Goal: Task Accomplishment & Management: Complete application form

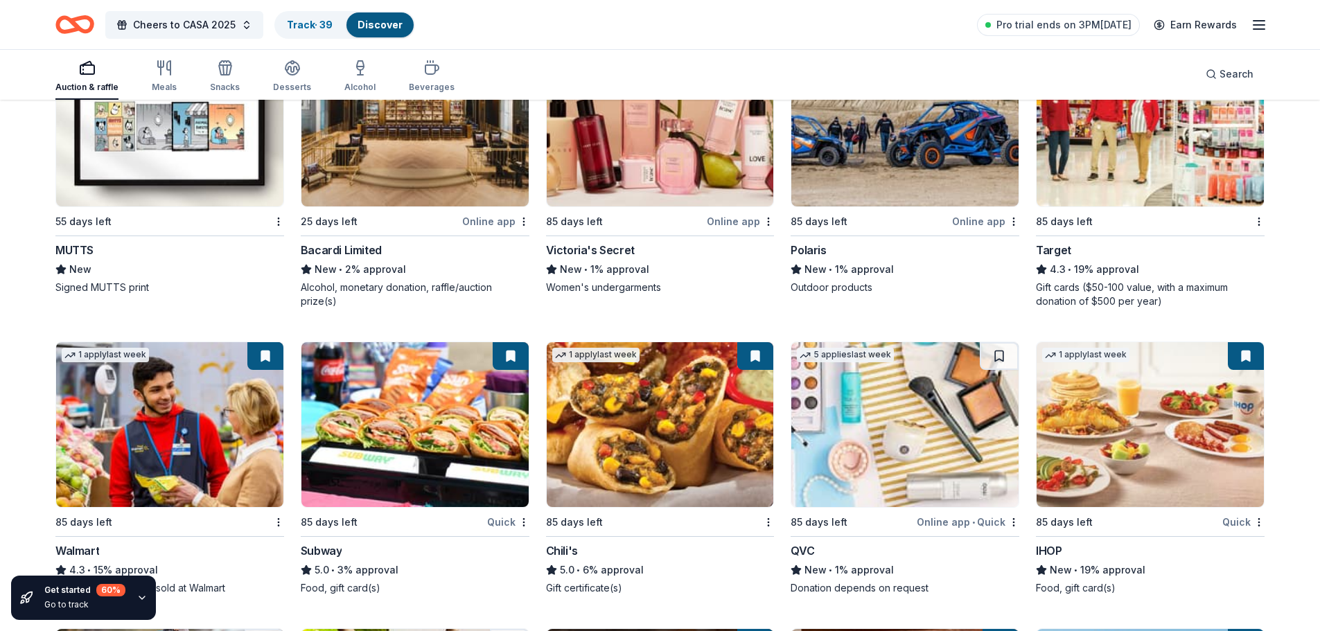
scroll to position [5750, 0]
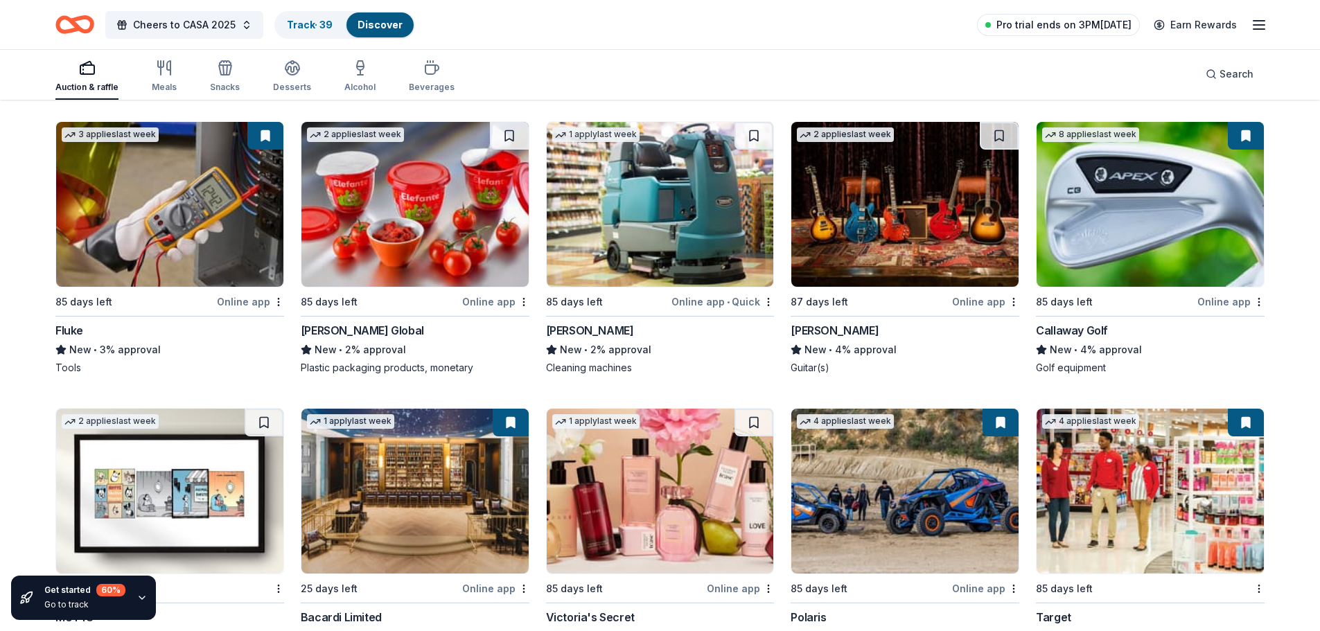
click at [1091, 24] on span "Pro trial ends on 3PM[DATE]" at bounding box center [1063, 25] width 135 height 17
click at [1076, 27] on span "Pro trial ends on 3PM[DATE]" at bounding box center [1063, 25] width 135 height 17
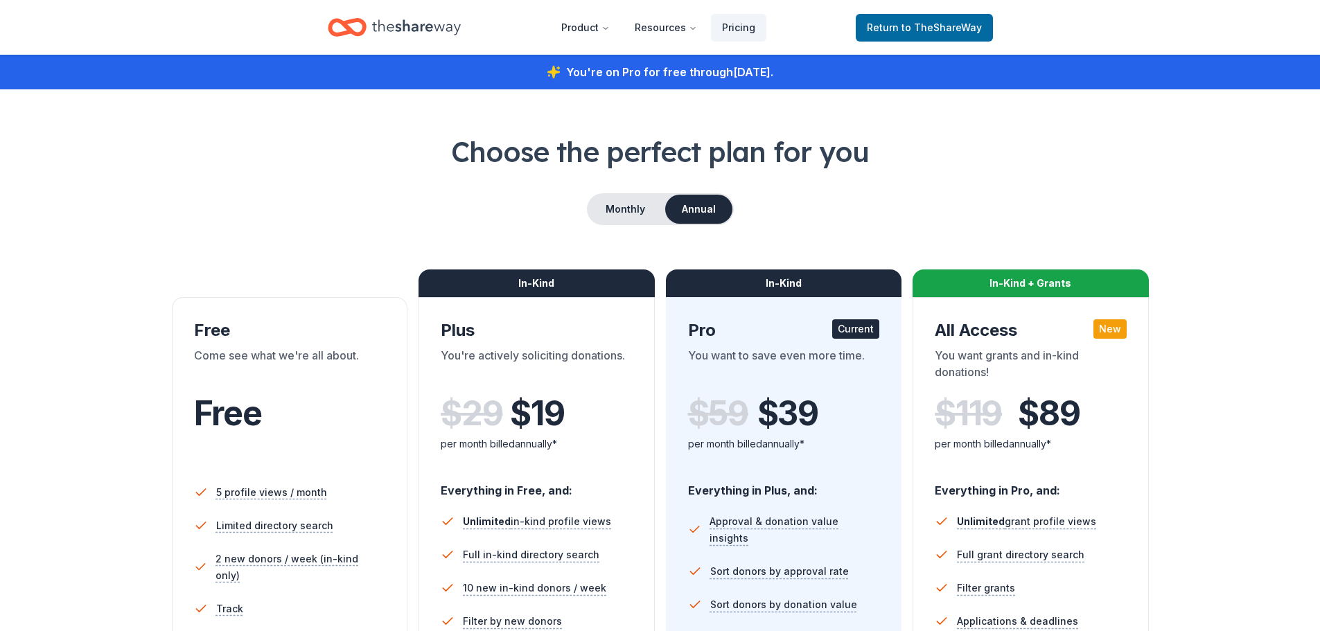
click at [402, 24] on icon "Home" at bounding box center [416, 27] width 89 height 28
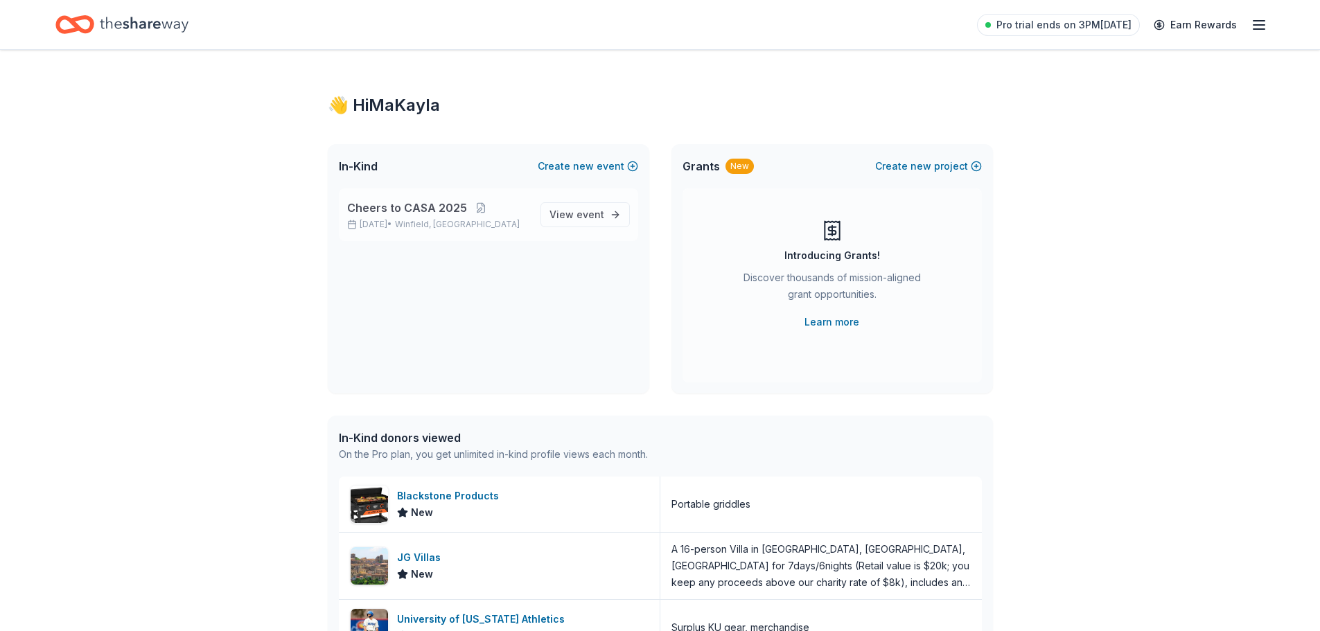
click at [461, 230] on div "Cheers to CASA [DATE], 2025 • [GEOGRAPHIC_DATA], [GEOGRAPHIC_DATA] View event" at bounding box center [488, 214] width 299 height 53
click at [486, 218] on div "Cheers to CASA [DATE], 2025 • [GEOGRAPHIC_DATA], [GEOGRAPHIC_DATA]" at bounding box center [438, 215] width 182 height 30
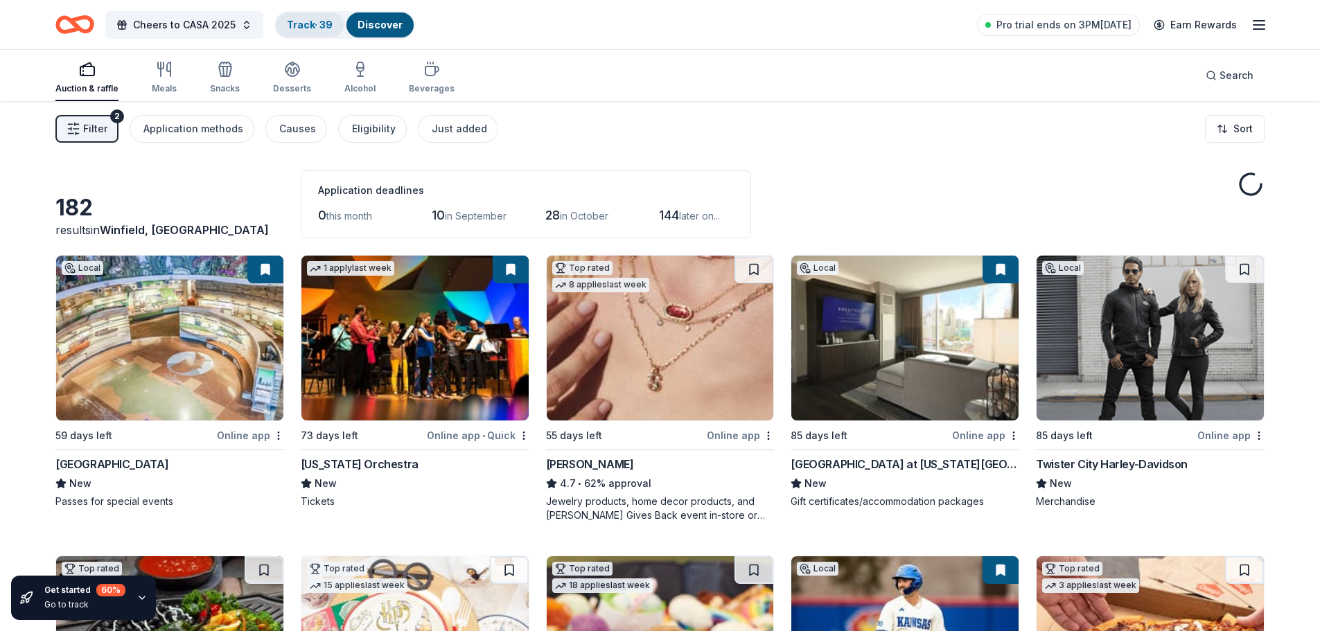
click at [318, 24] on link "Track · 39" at bounding box center [310, 25] width 46 height 12
click at [322, 24] on link "Track · 39" at bounding box center [310, 25] width 46 height 12
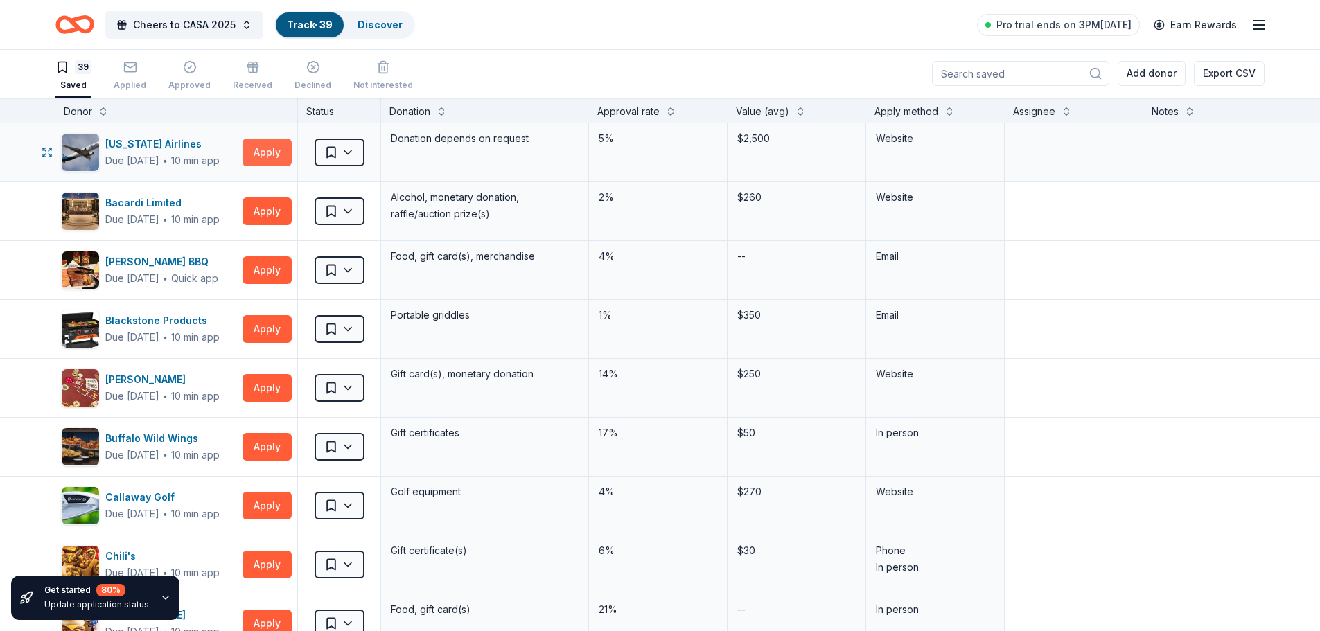
click at [275, 147] on button "Apply" at bounding box center [266, 153] width 49 height 28
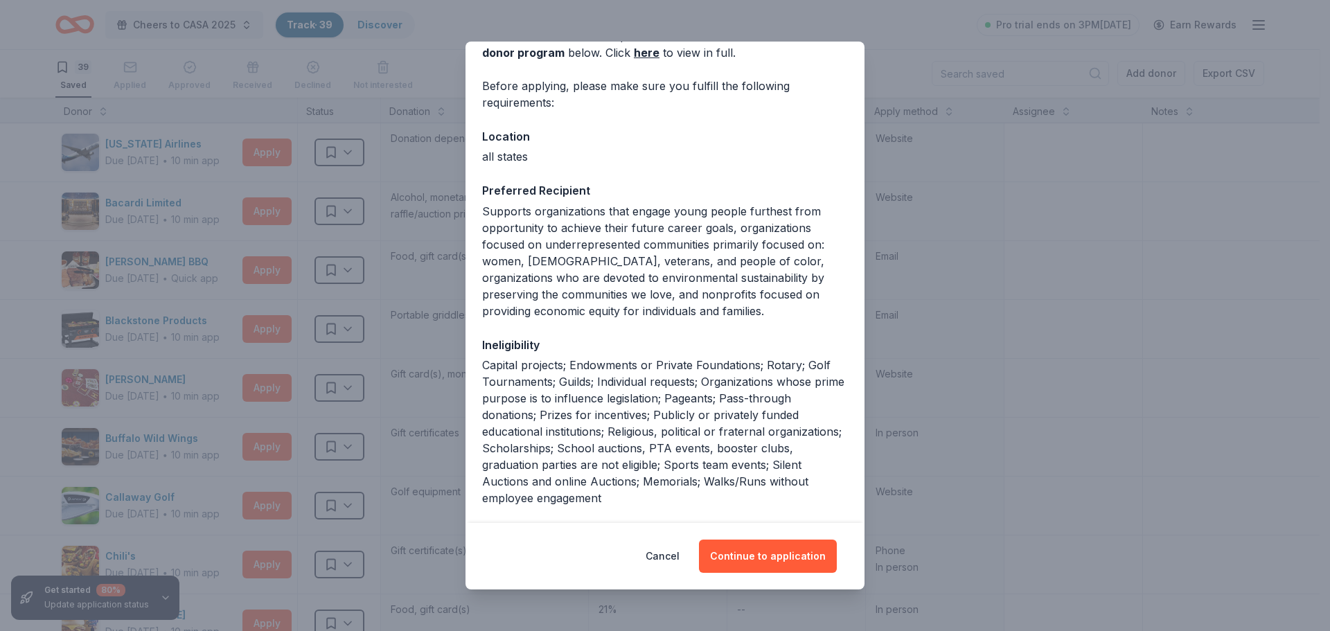
scroll to position [193, 0]
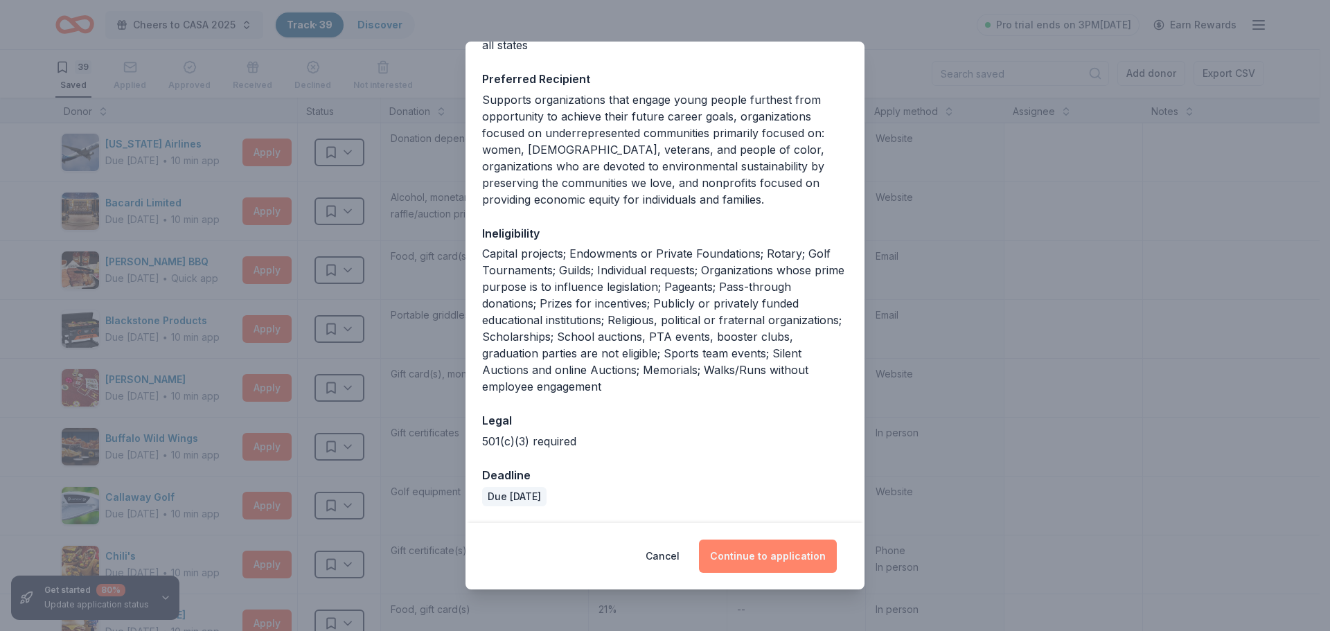
click at [780, 550] on button "Continue to application" at bounding box center [768, 556] width 138 height 33
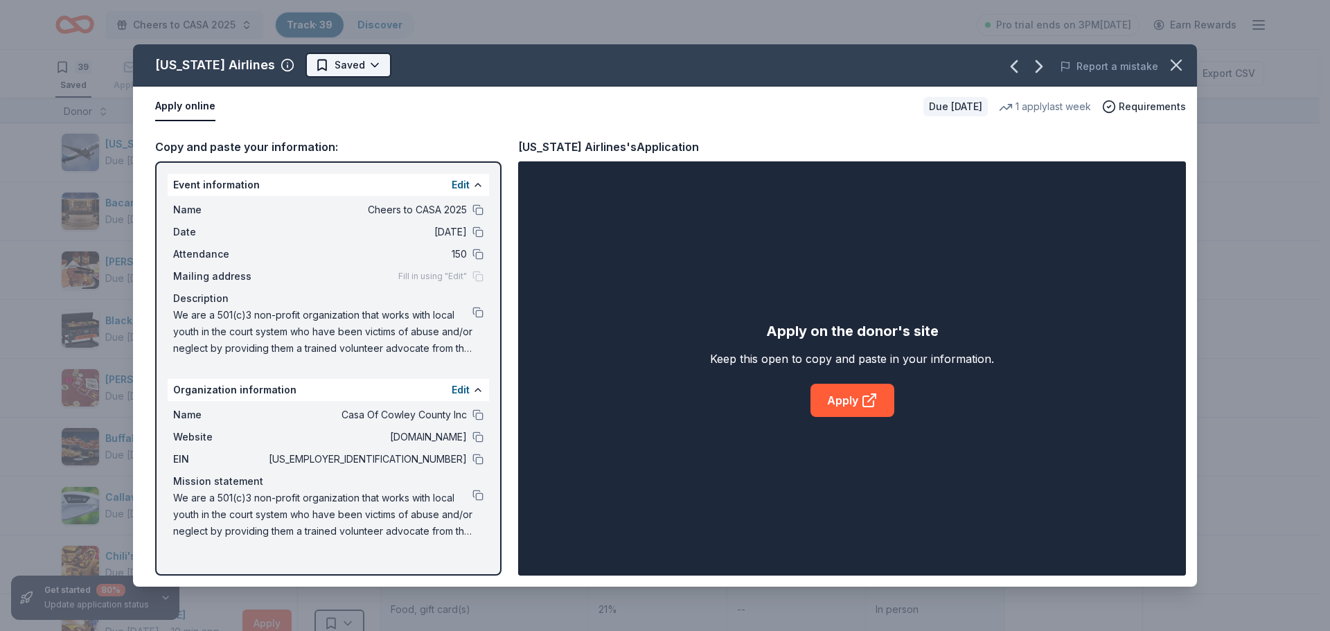
click at [351, 69] on html "Cheers to CASA 2025 Track · 39 Discover Pro trial ends on 3PM[DATE] Earn Reward…" at bounding box center [665, 314] width 1330 height 631
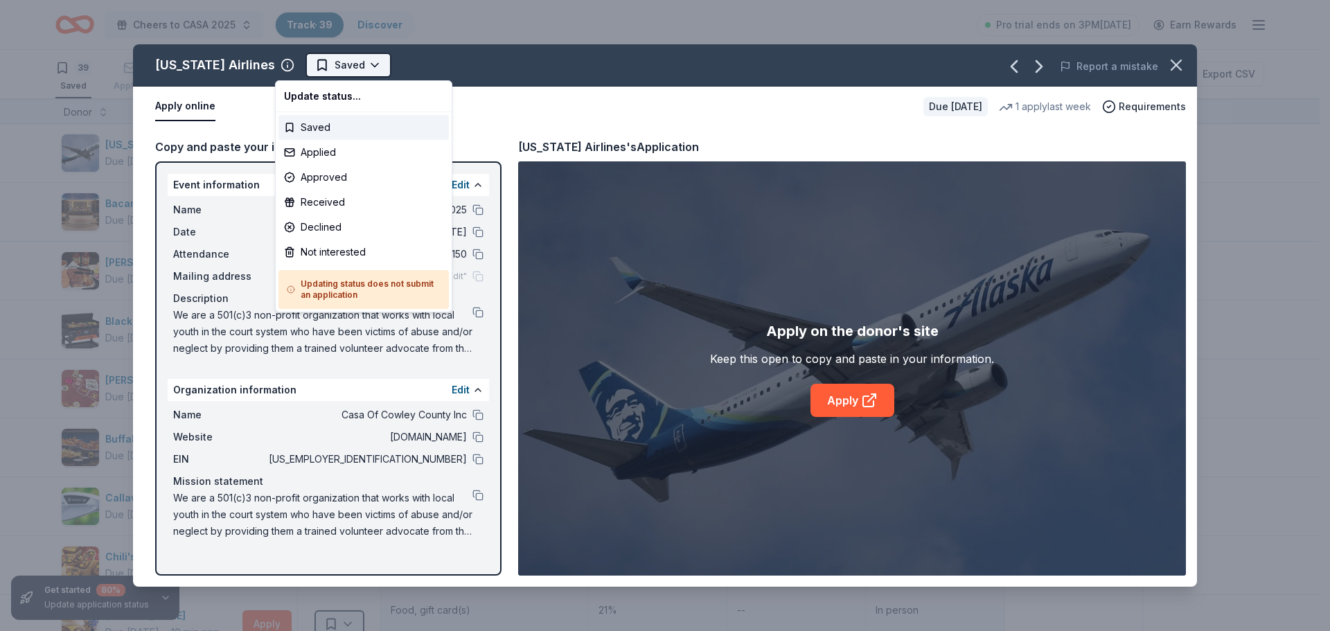
scroll to position [0, 0]
click at [601, 111] on html "Cheers to CASA 2025 Track · 39 Discover Pro trial ends on 3PM[DATE] Earn Reward…" at bounding box center [665, 315] width 1330 height 631
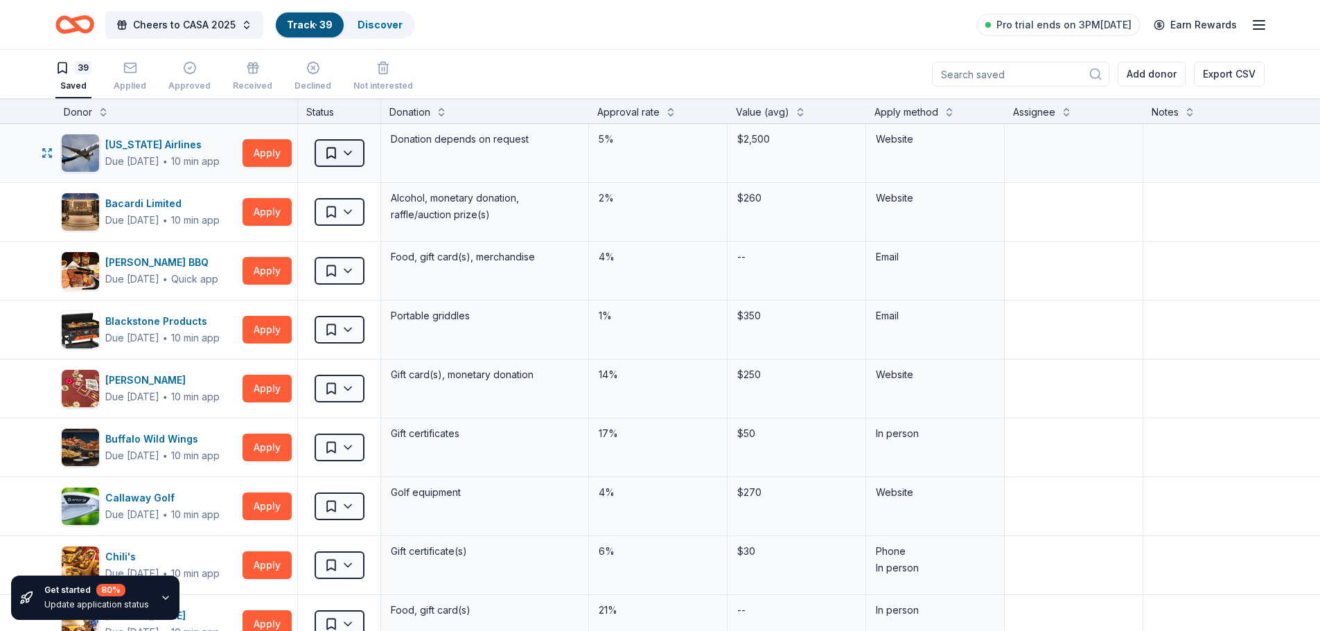
click at [354, 148] on html "Cheers to CASA 2025 Track · 39 Discover Pro trial ends on 3PM[DATE] Earn Reward…" at bounding box center [660, 315] width 1320 height 631
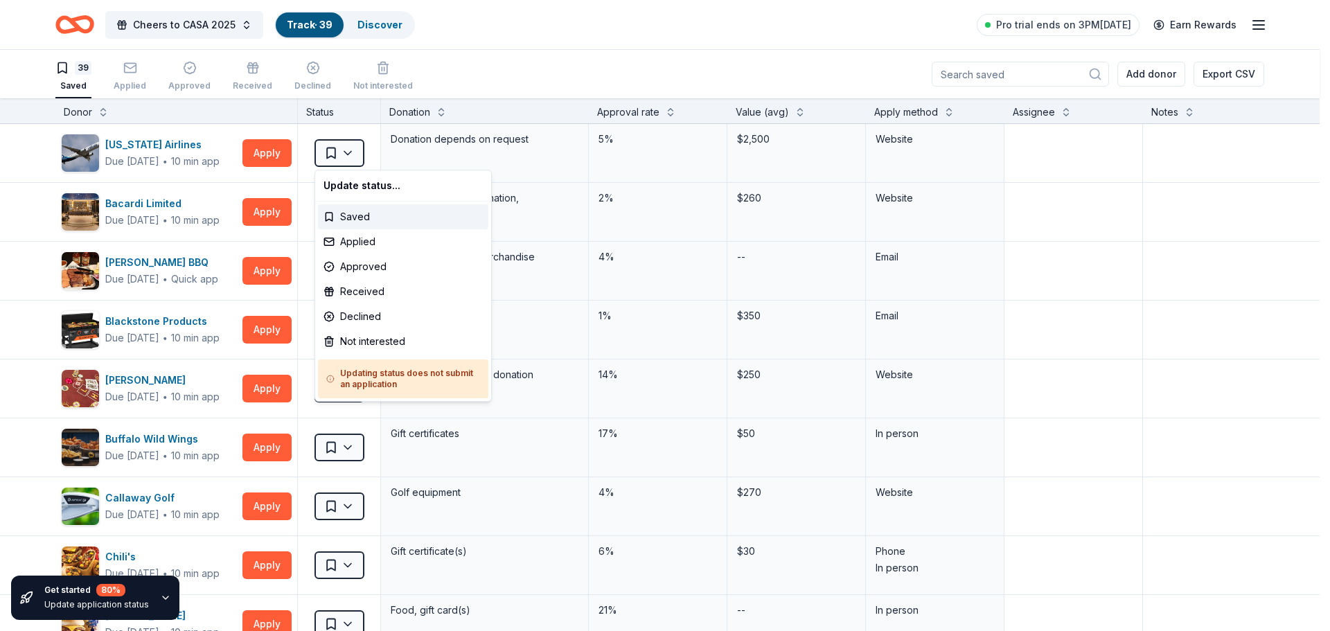
click at [276, 154] on html "Cheers to CASA 2025 Track · 39 Discover Pro trial ends on 3PM[DATE] Earn Reward…" at bounding box center [665, 315] width 1330 height 631
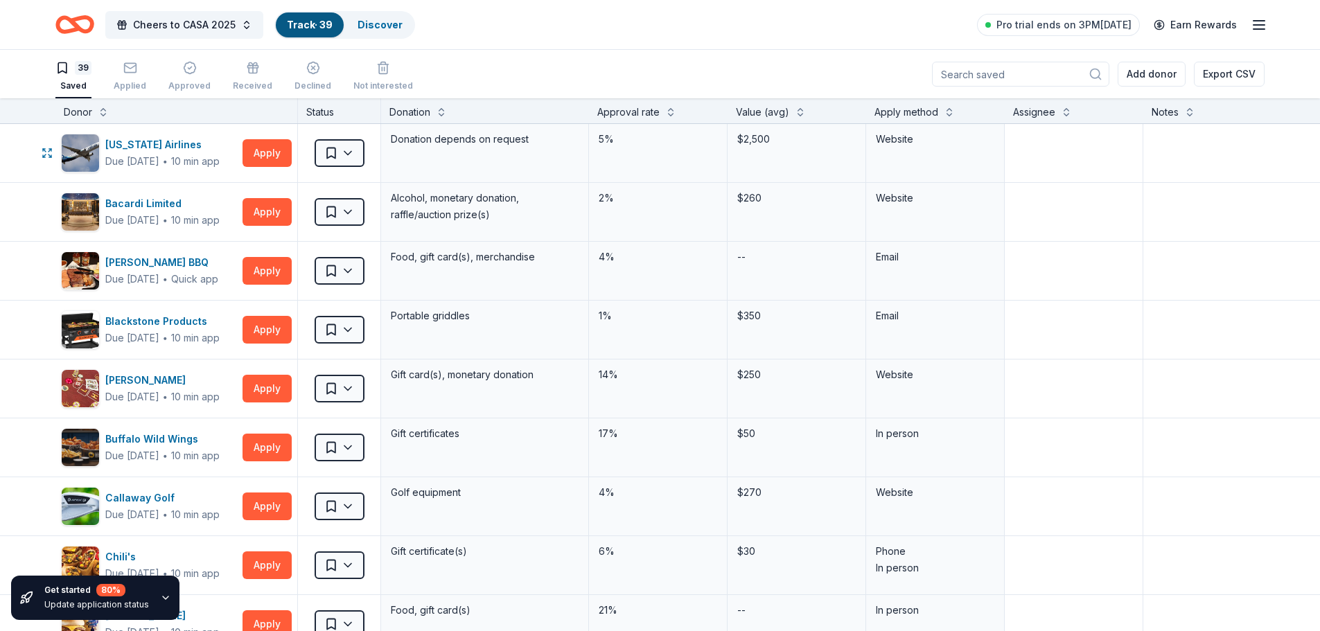
click at [276, 154] on button "Apply" at bounding box center [266, 153] width 49 height 28
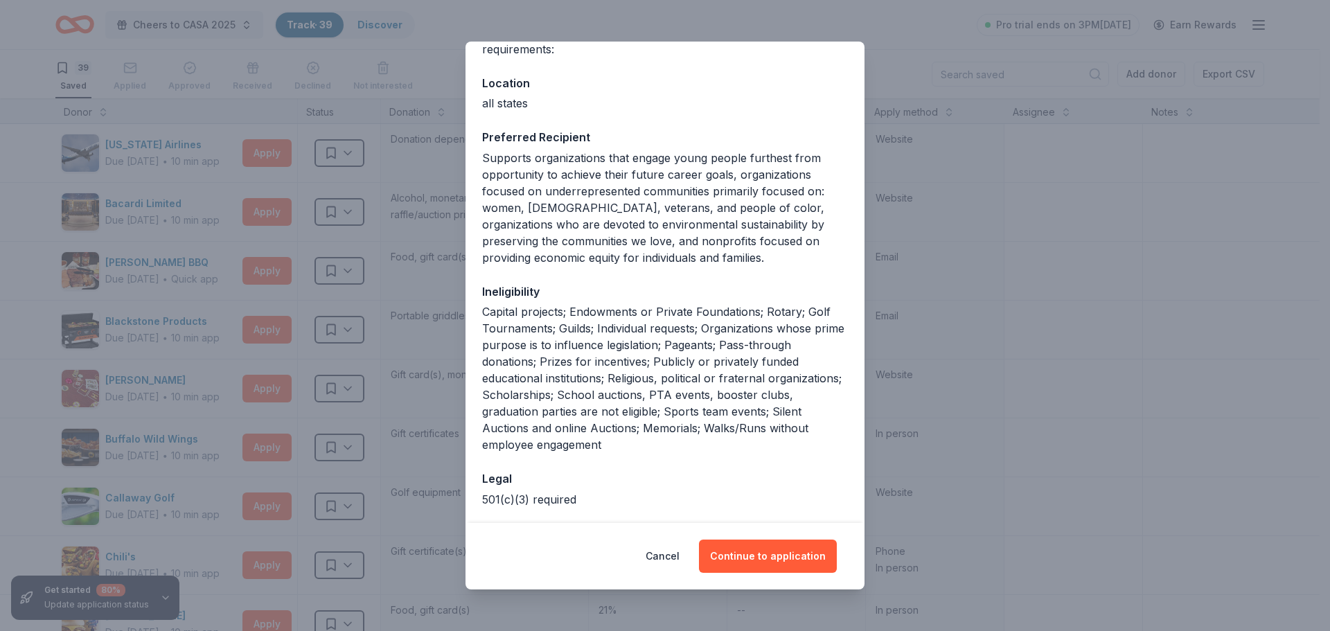
scroll to position [193, 0]
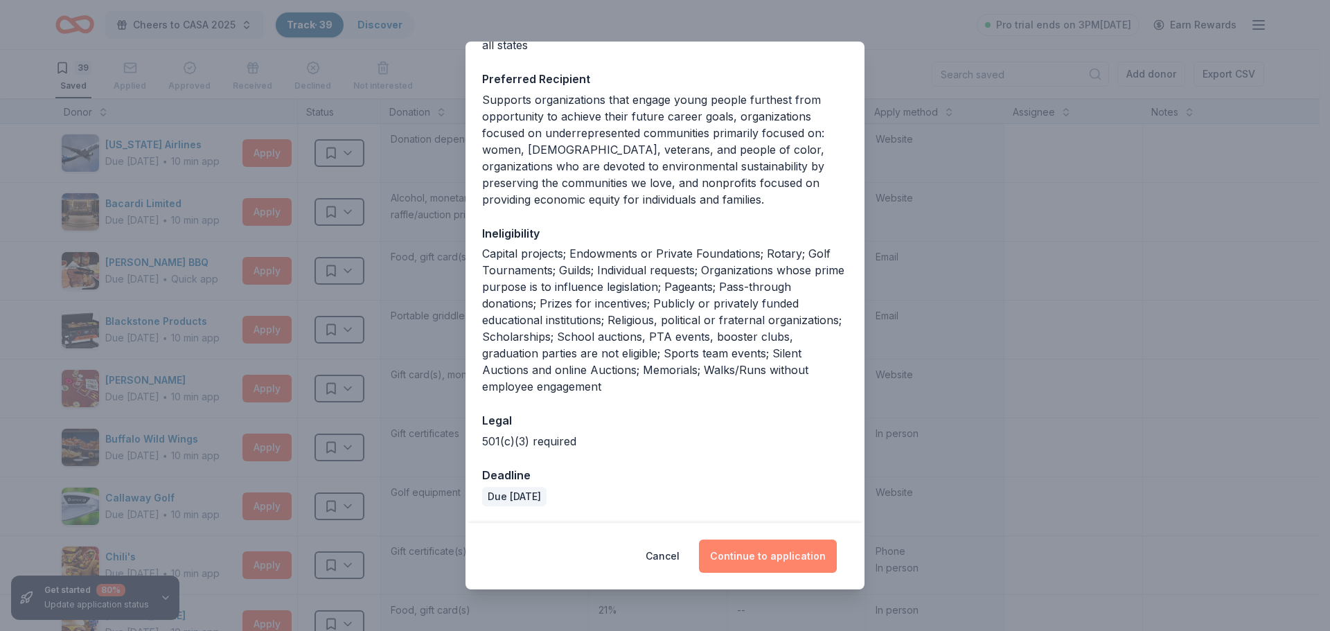
click at [770, 544] on button "Continue to application" at bounding box center [768, 556] width 138 height 33
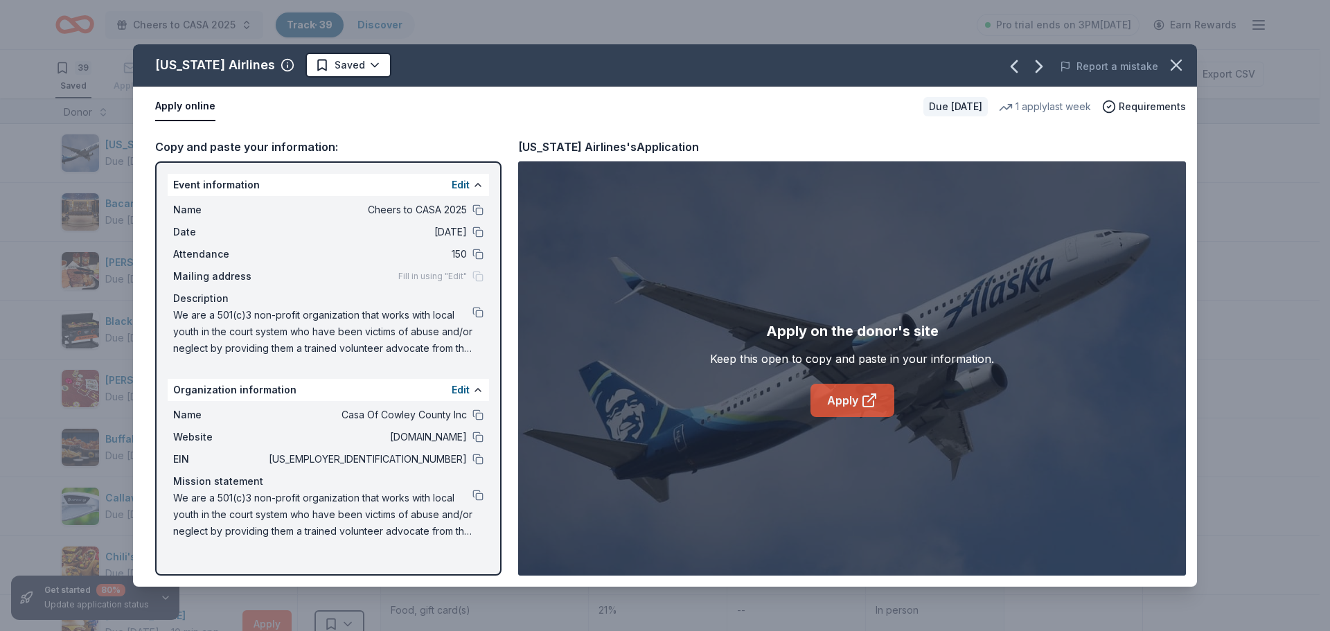
click at [851, 396] on link "Apply" at bounding box center [853, 400] width 84 height 33
click at [1175, 69] on icon "button" at bounding box center [1176, 64] width 19 height 19
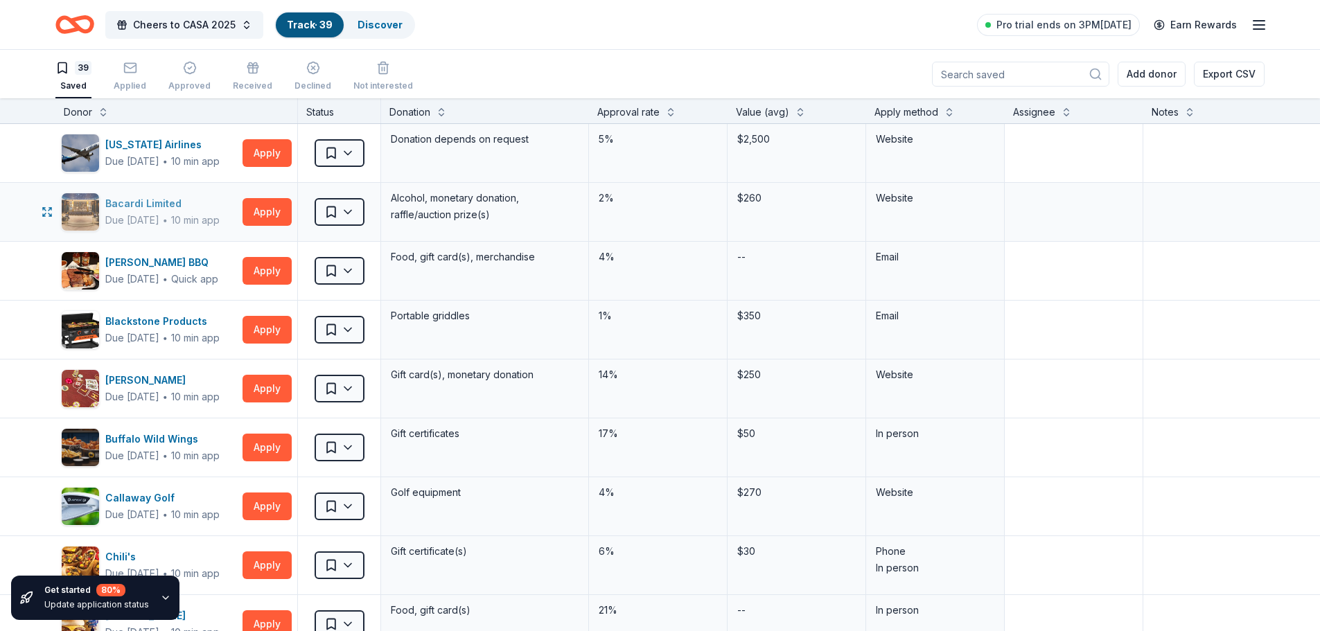
click at [159, 217] on div "Due [DATE]" at bounding box center [132, 220] width 54 height 17
click at [271, 209] on button "Apply" at bounding box center [266, 212] width 49 height 28
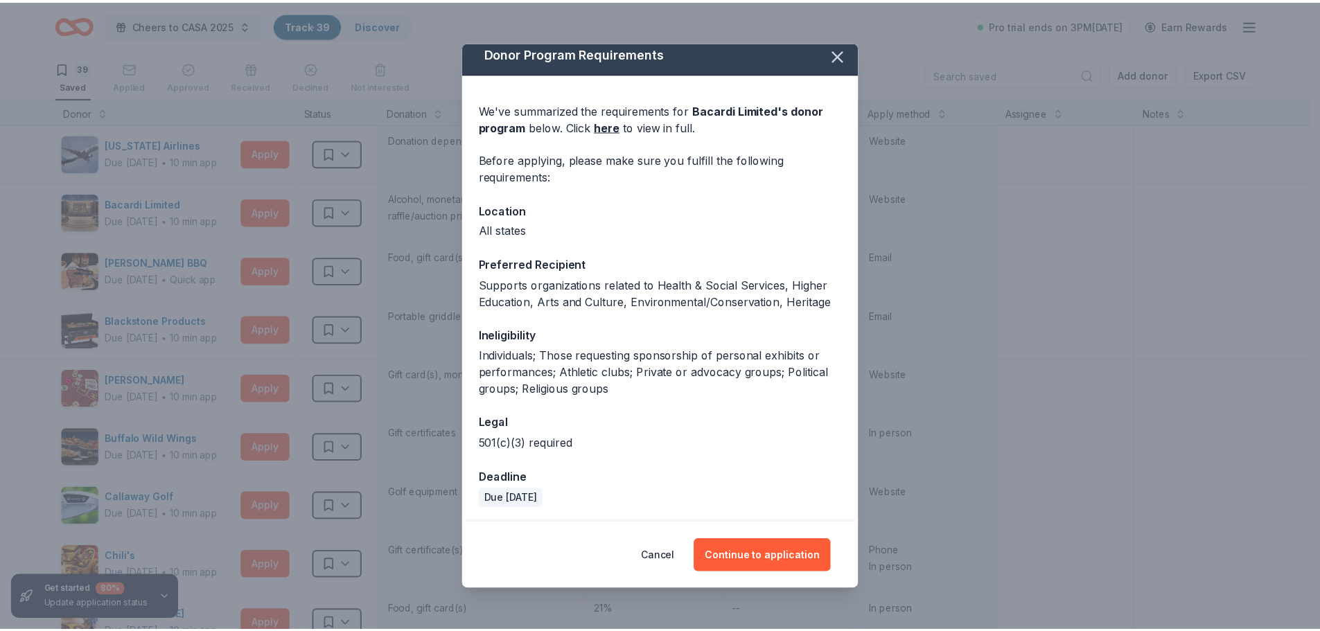
scroll to position [10, 0]
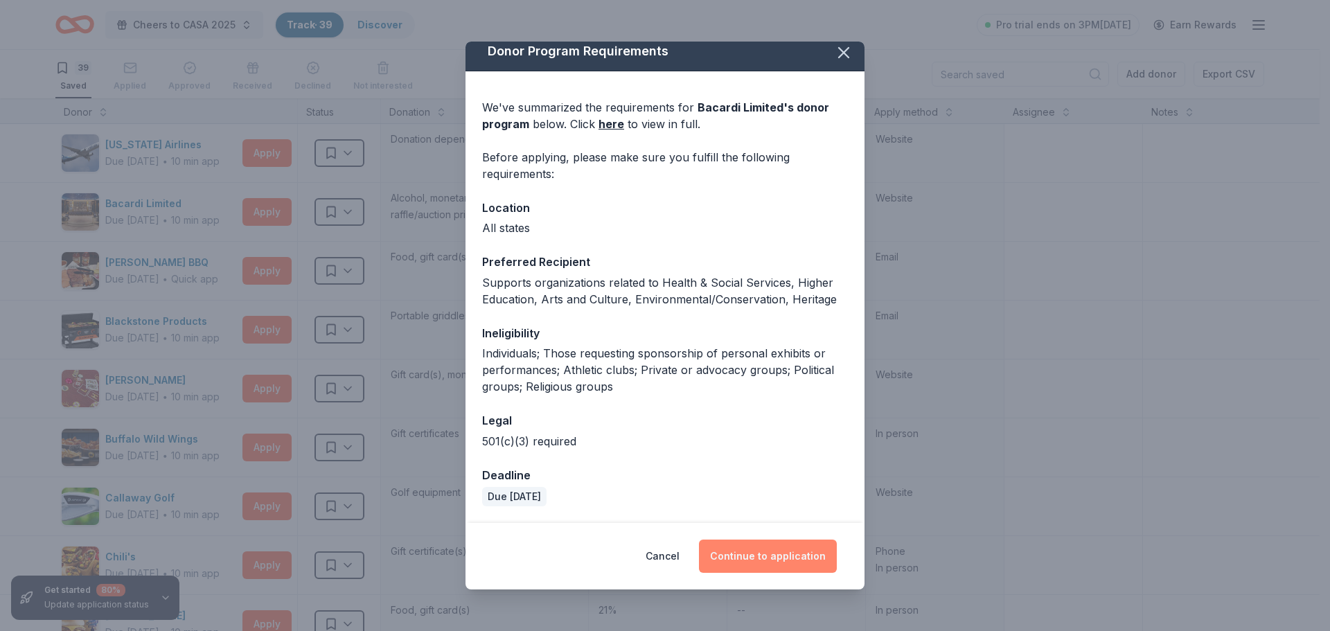
click at [763, 562] on button "Continue to application" at bounding box center [768, 556] width 138 height 33
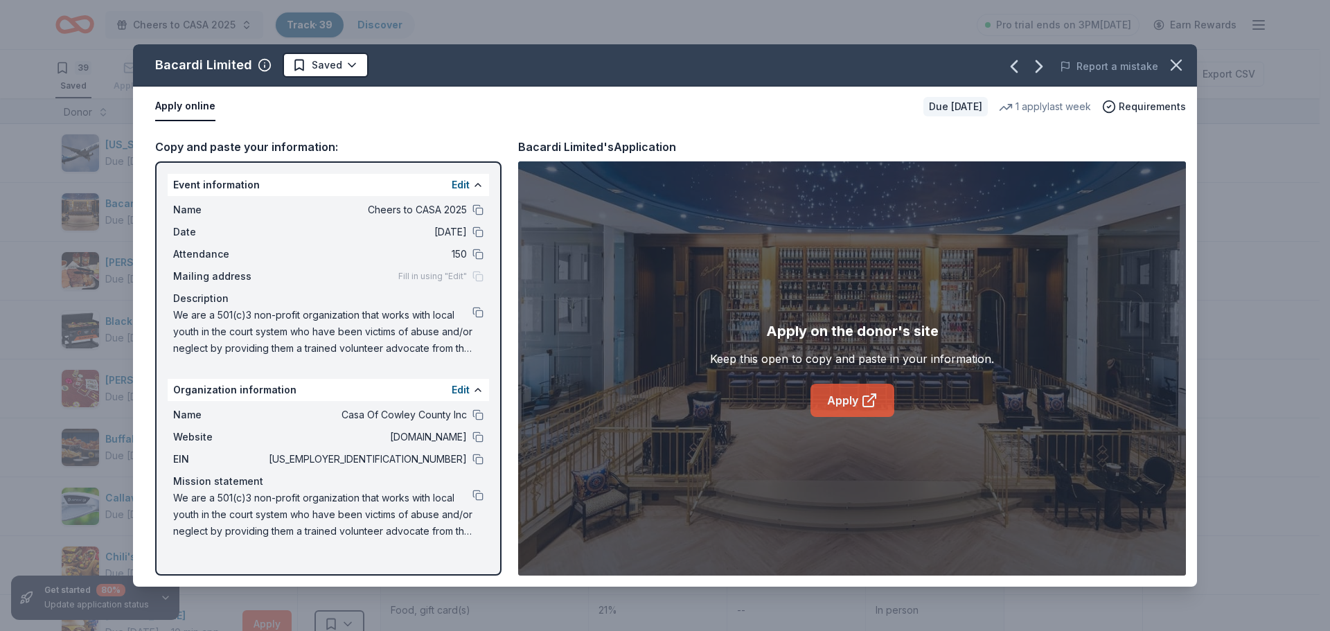
click at [832, 396] on link "Apply" at bounding box center [853, 400] width 84 height 33
click at [1179, 68] on icon "button" at bounding box center [1177, 65] width 10 height 10
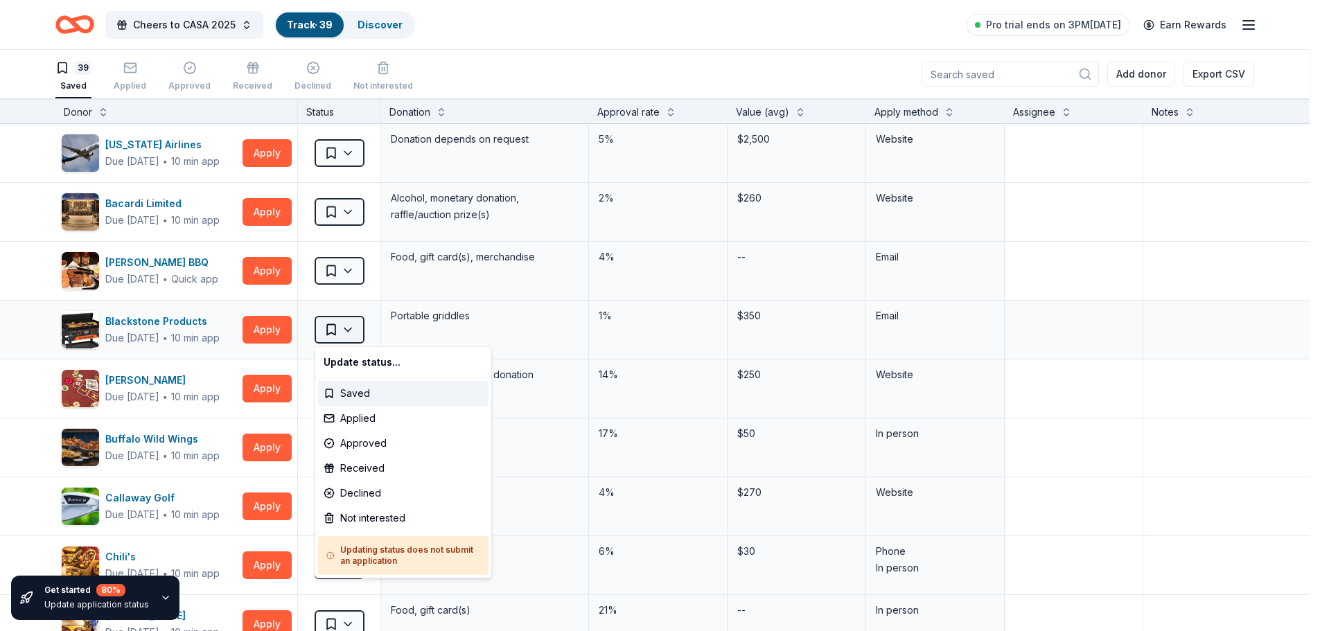
click at [358, 328] on html "Cheers to CASA 2025 Track · 39 Discover Pro trial ends on 3PM[DATE] Earn Reward…" at bounding box center [660, 315] width 1320 height 631
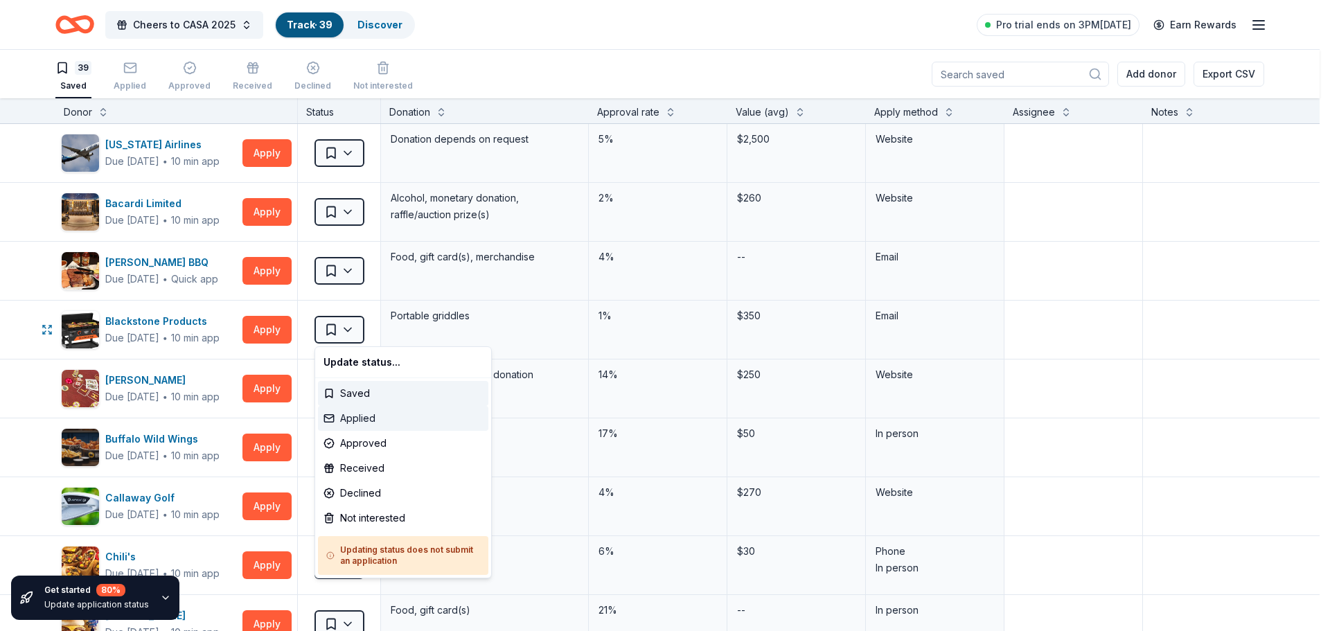
click at [367, 421] on div "Applied" at bounding box center [403, 418] width 170 height 25
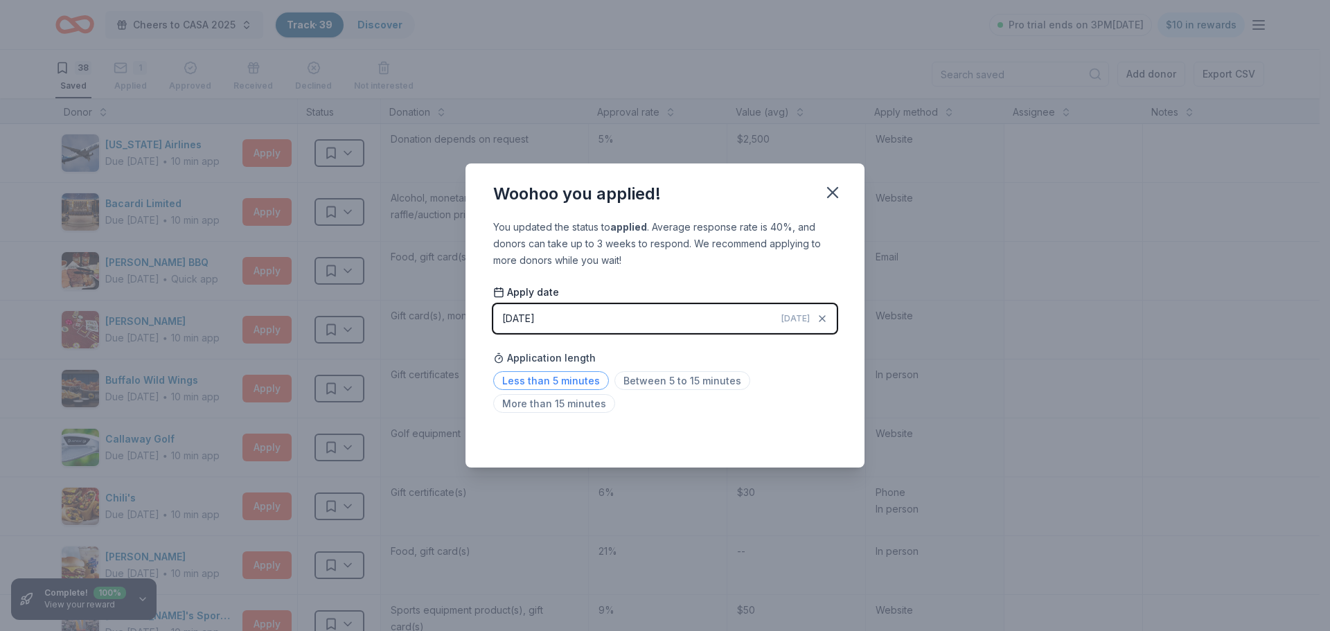
click at [552, 384] on span "Less than 5 minutes" at bounding box center [551, 380] width 116 height 19
click at [824, 191] on icon "button" at bounding box center [832, 192] width 19 height 19
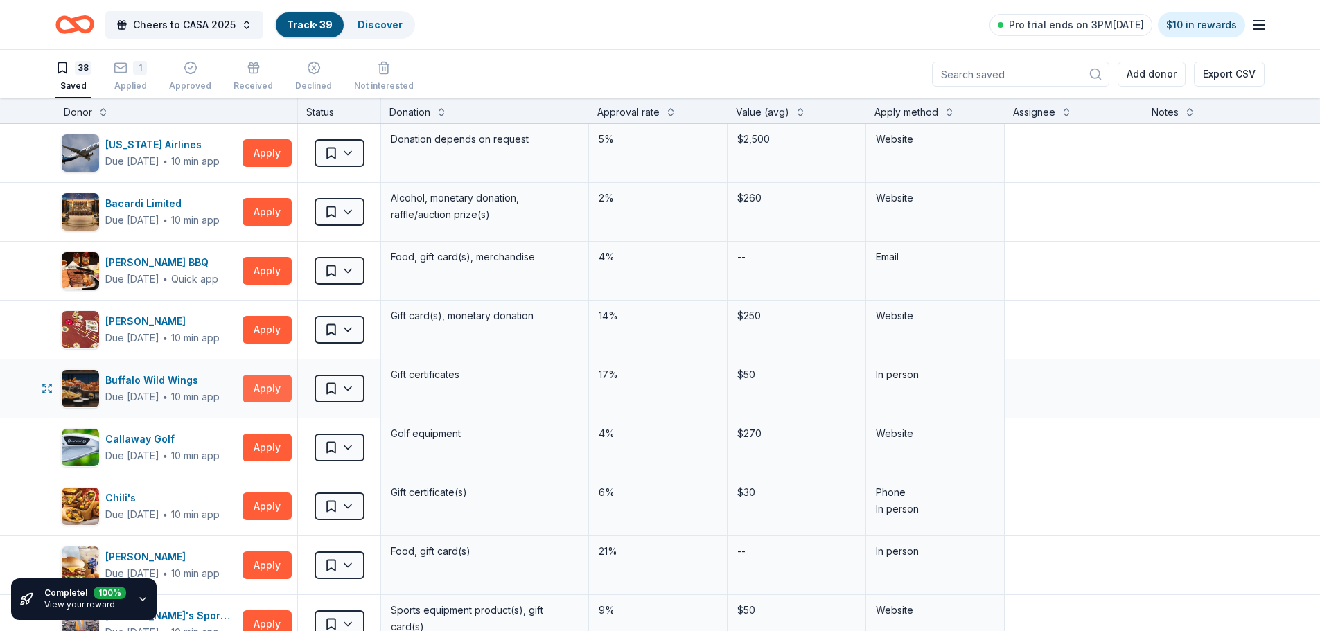
click at [272, 381] on button "Apply" at bounding box center [266, 389] width 49 height 28
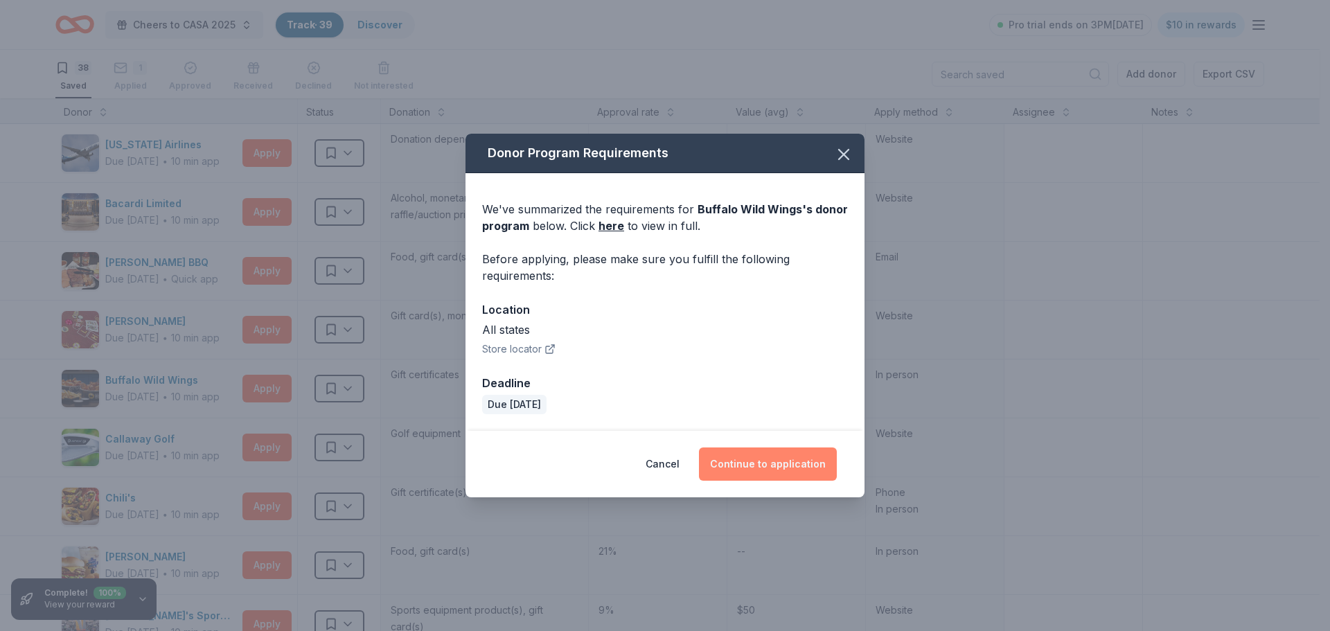
click at [777, 467] on button "Continue to application" at bounding box center [768, 464] width 138 height 33
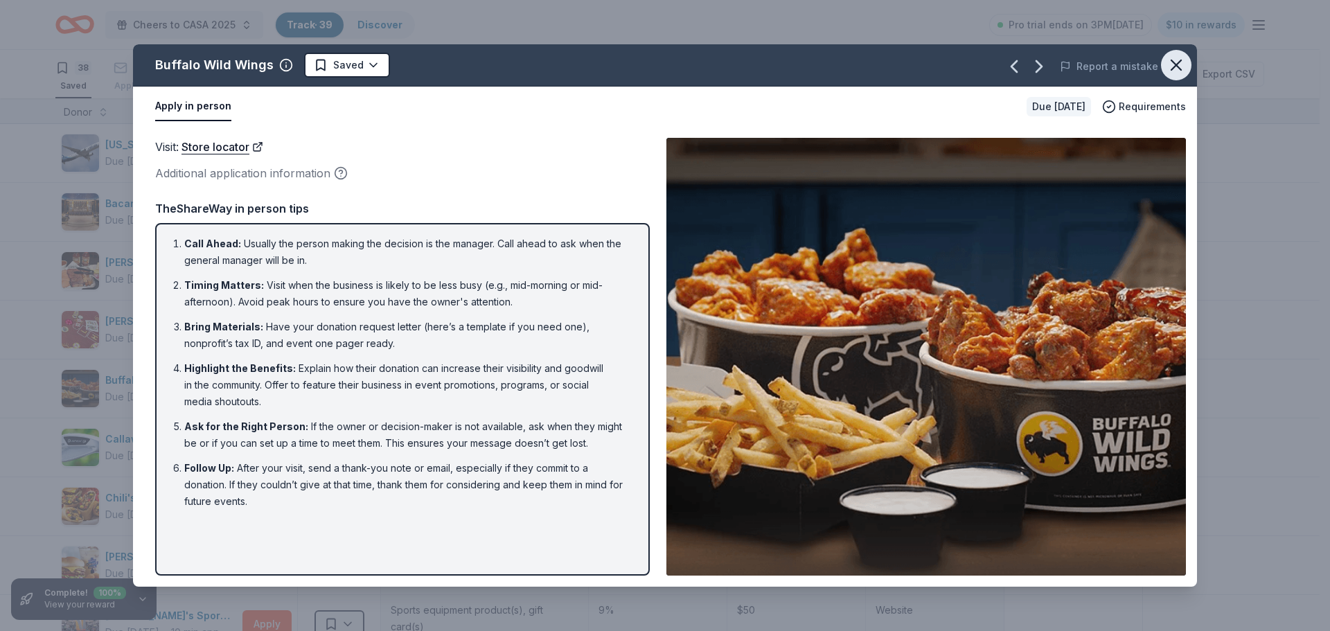
click at [1173, 69] on icon "button" at bounding box center [1177, 65] width 10 height 10
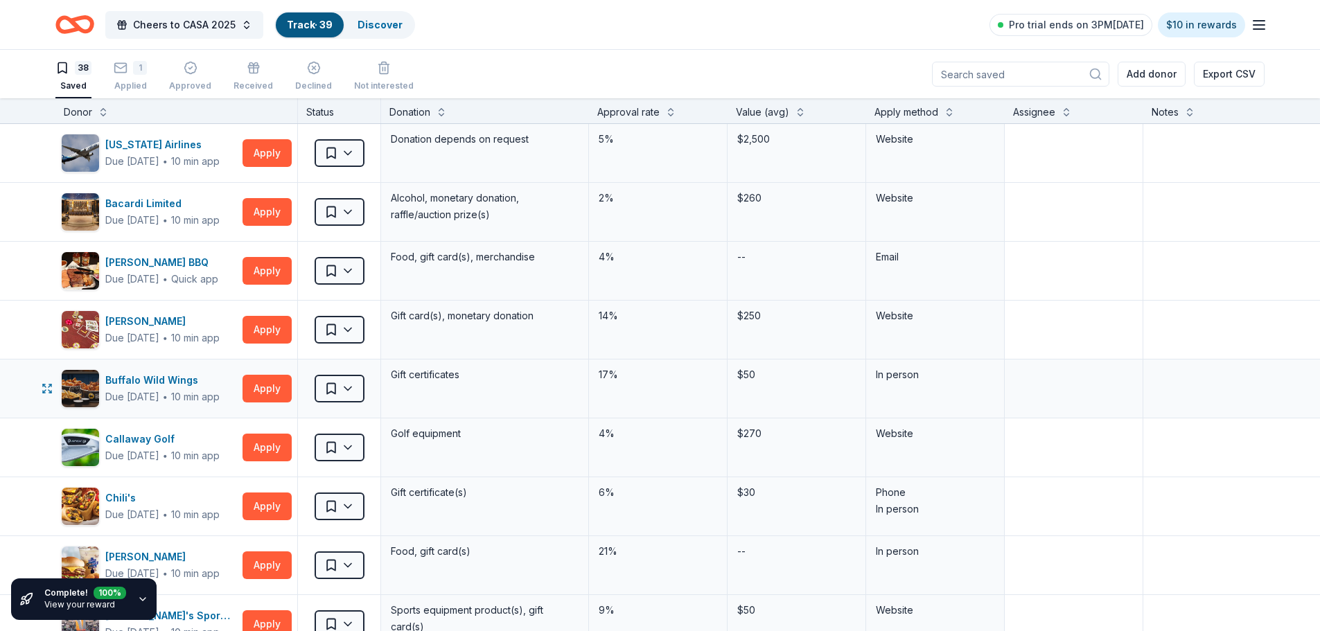
scroll to position [69, 0]
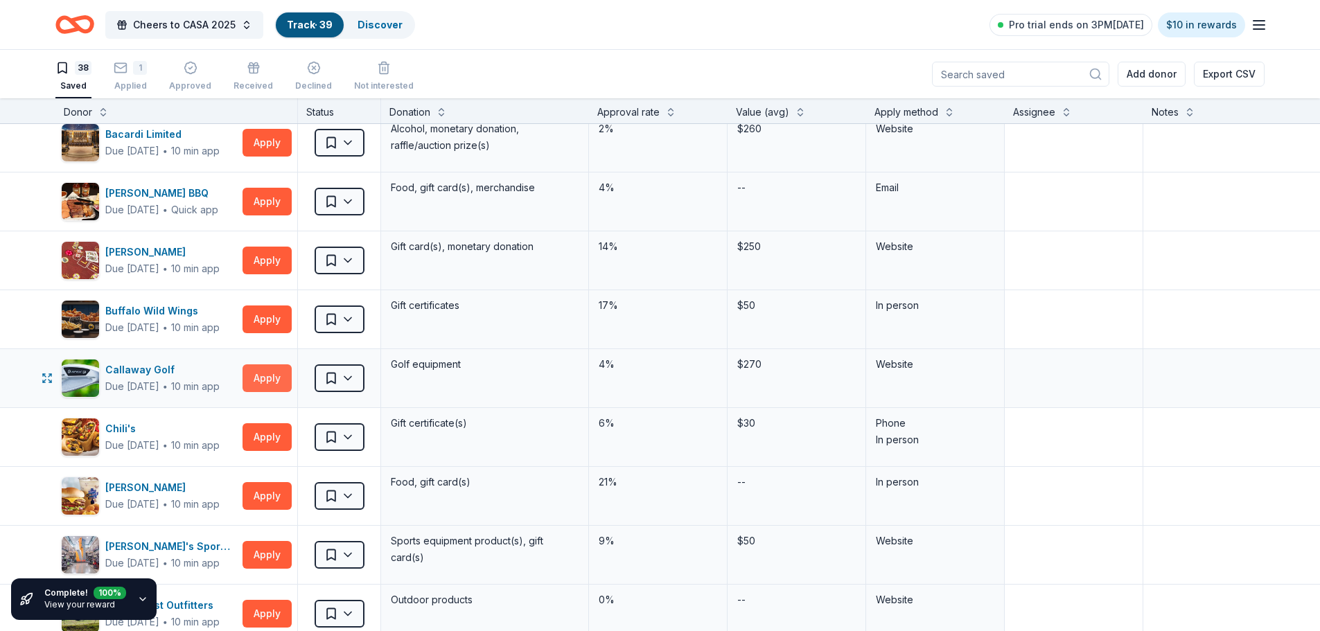
click at [269, 383] on button "Apply" at bounding box center [266, 378] width 49 height 28
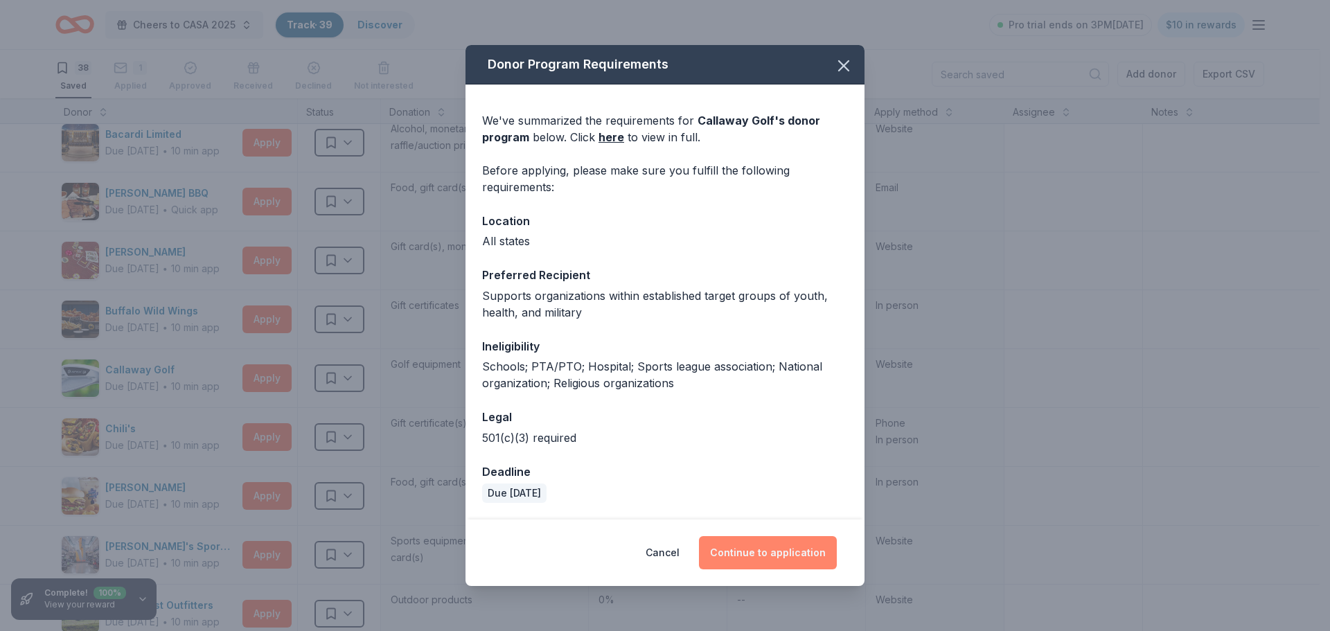
click at [786, 550] on button "Continue to application" at bounding box center [768, 552] width 138 height 33
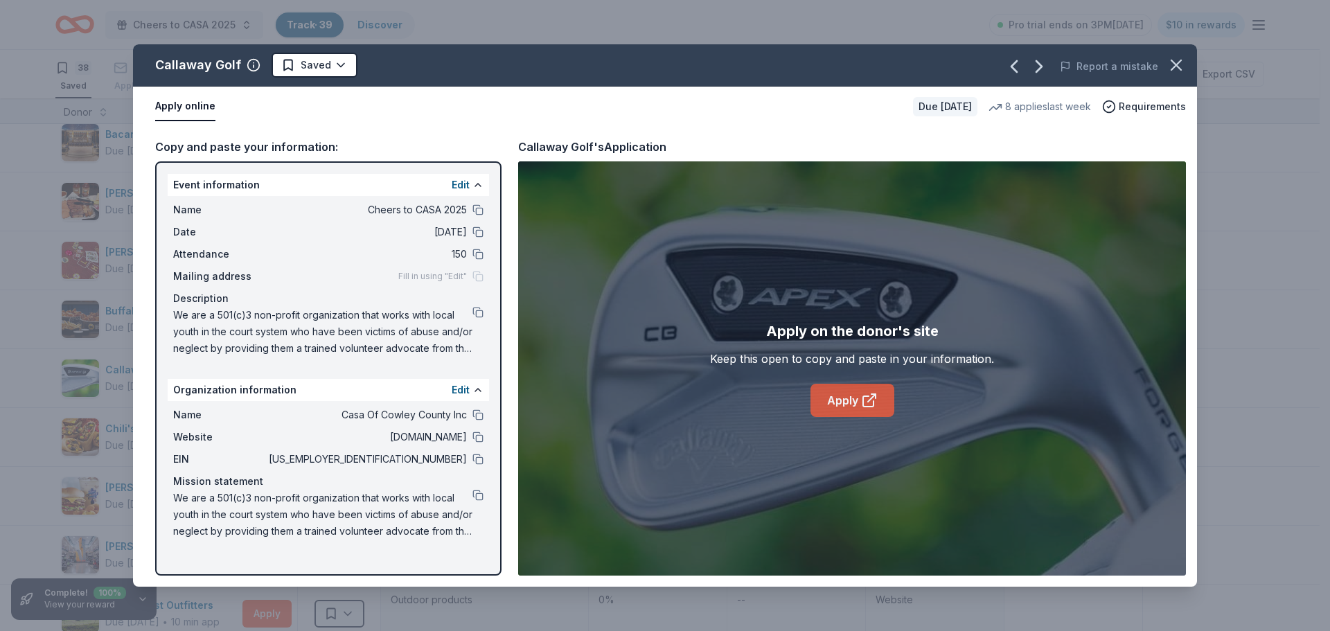
click at [841, 396] on link "Apply" at bounding box center [853, 400] width 84 height 33
click at [849, 400] on link "Apply" at bounding box center [853, 400] width 84 height 33
click at [1178, 62] on icon "button" at bounding box center [1176, 64] width 19 height 19
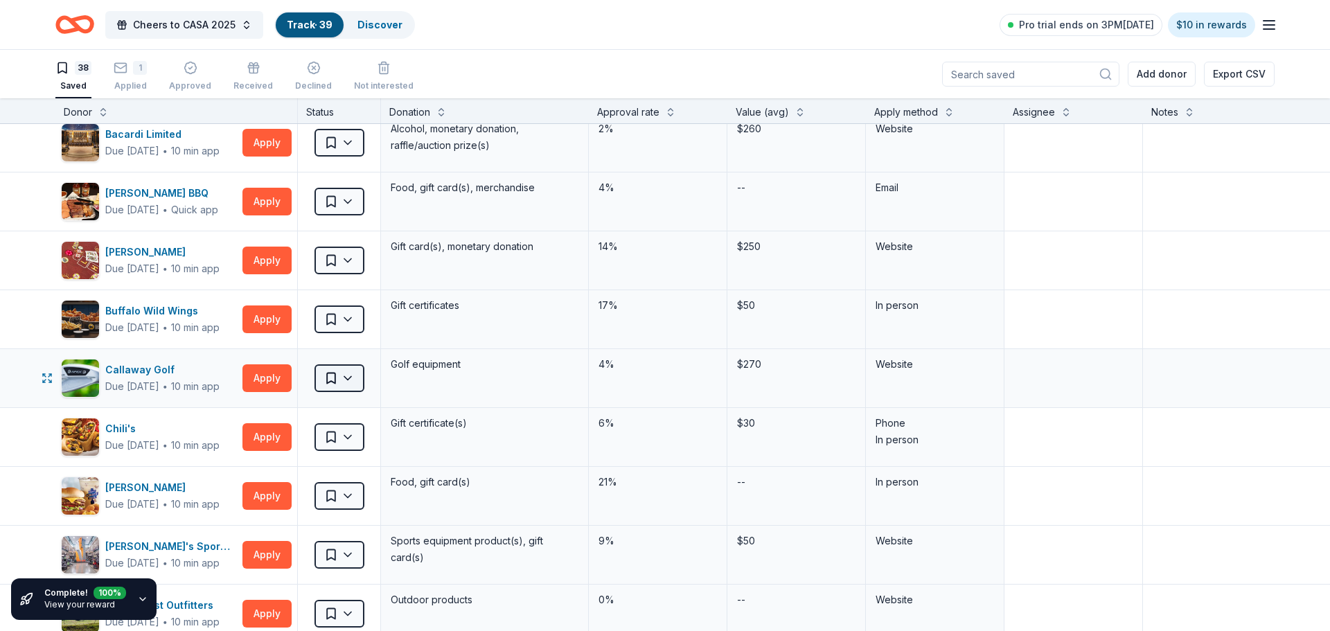
click at [360, 378] on html "Cheers to CASA 2025 Track · 39 Discover Pro trial ends on 3PM[DATE] $10 in rewa…" at bounding box center [665, 315] width 1330 height 631
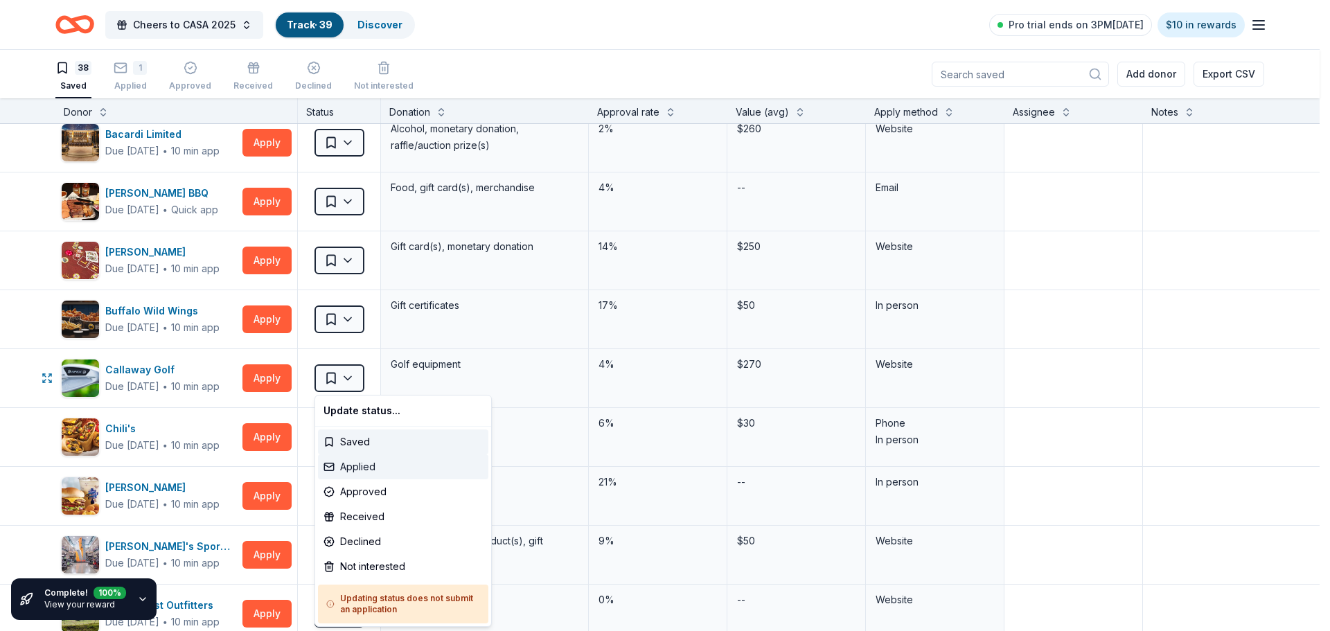
click at [360, 463] on div "Applied" at bounding box center [403, 466] width 170 height 25
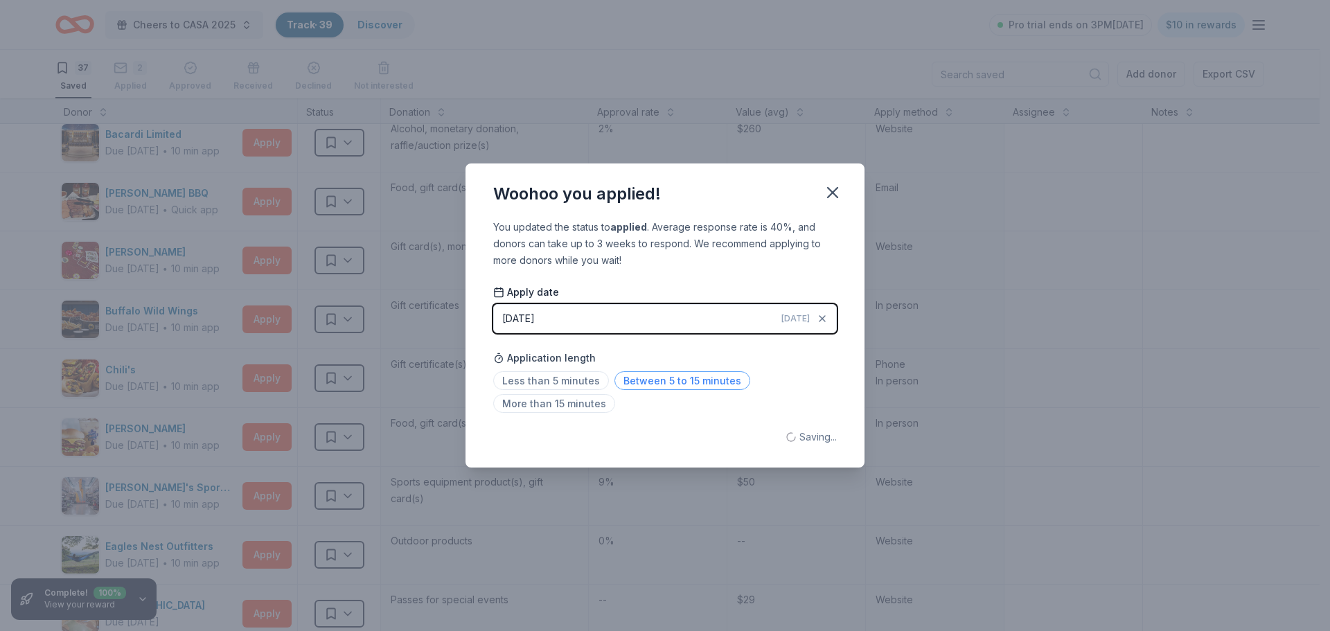
click at [693, 383] on span "Between 5 to 15 minutes" at bounding box center [683, 380] width 136 height 19
click at [828, 188] on icon "button" at bounding box center [833, 193] width 10 height 10
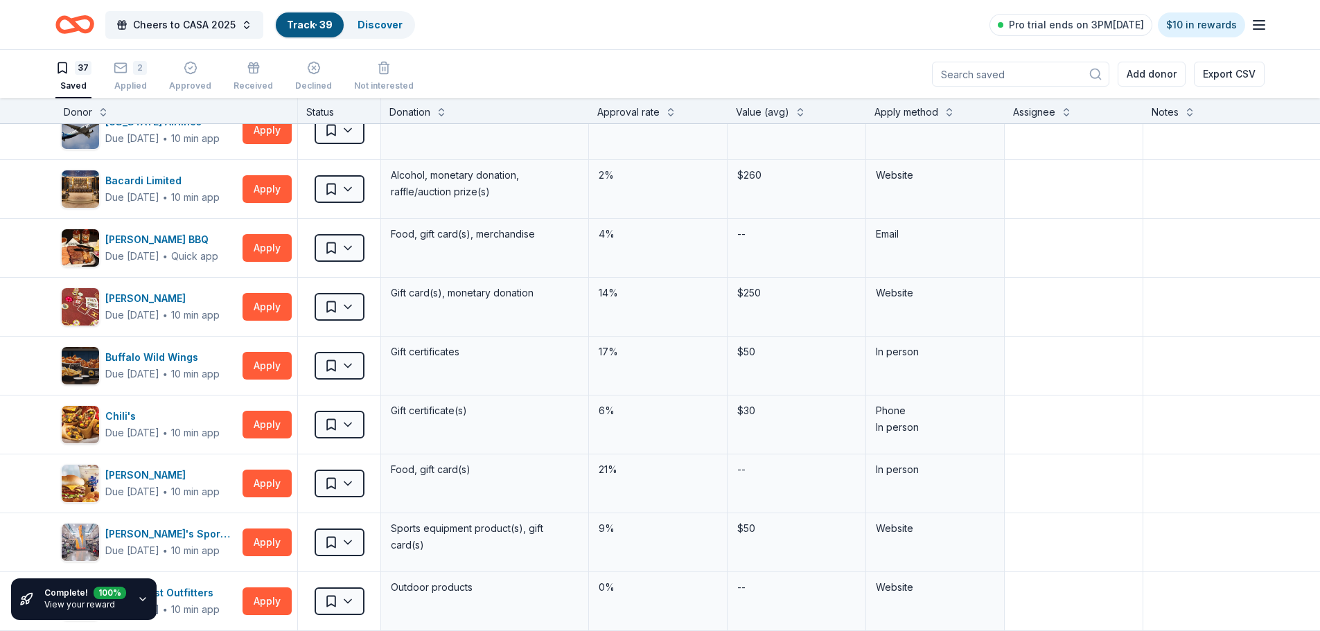
scroll to position [0, 0]
